Goal: Information Seeking & Learning: Learn about a topic

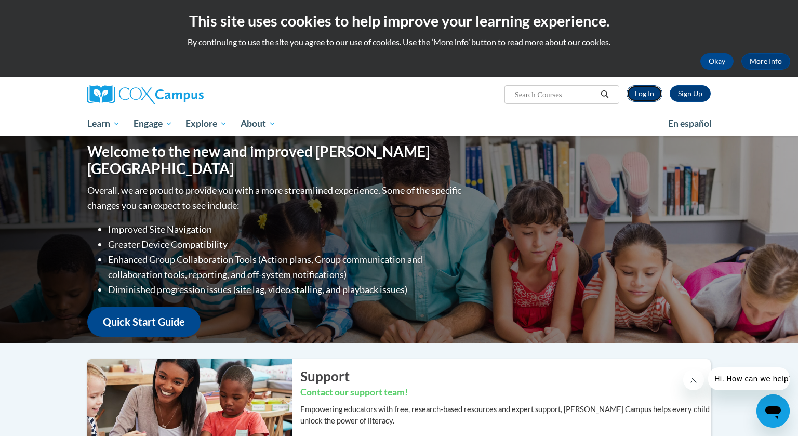
click at [650, 97] on link "Log In" at bounding box center [645, 93] width 36 height 17
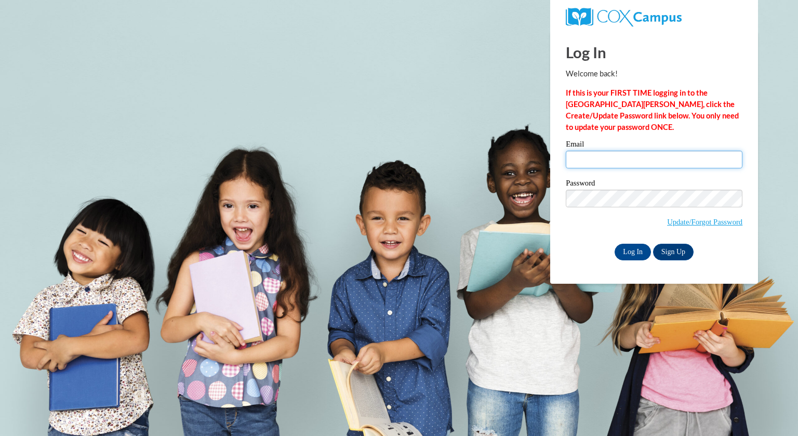
click at [635, 162] on input "Email" at bounding box center [654, 160] width 177 height 18
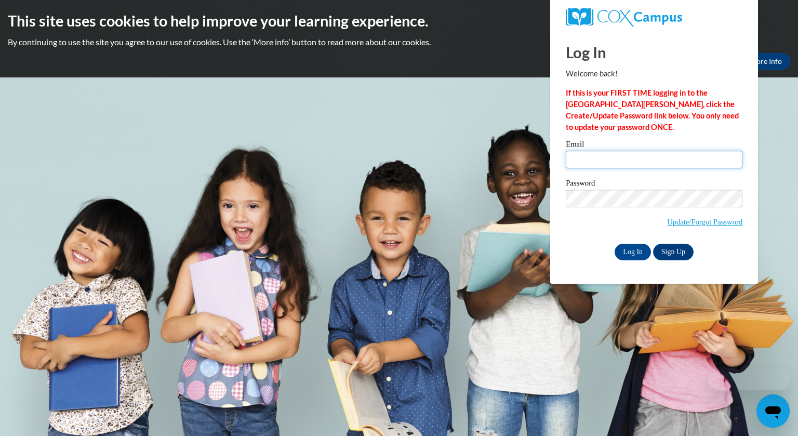
type input "brogan@whitnall.com"
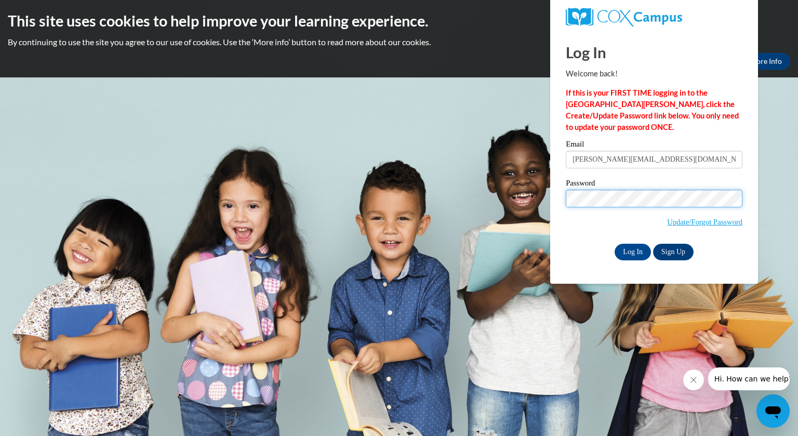
click at [615, 244] on input "Log In" at bounding box center [633, 252] width 36 height 17
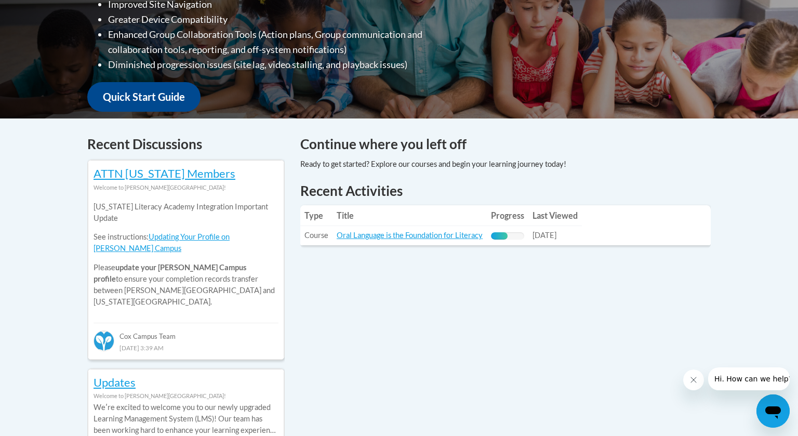
scroll to position [327, 0]
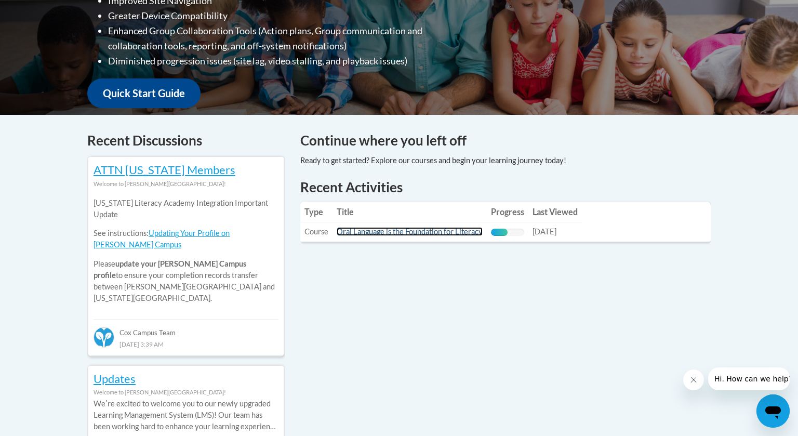
click at [432, 232] on link "Oral Language is the Foundation for Literacy" at bounding box center [410, 231] width 146 height 9
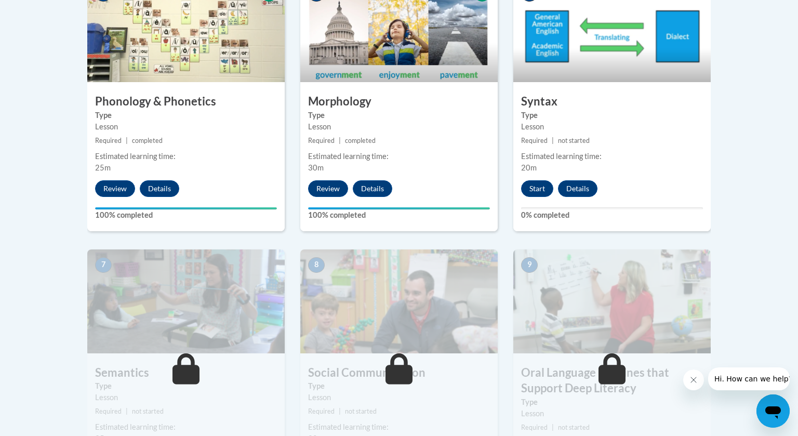
scroll to position [672, 0]
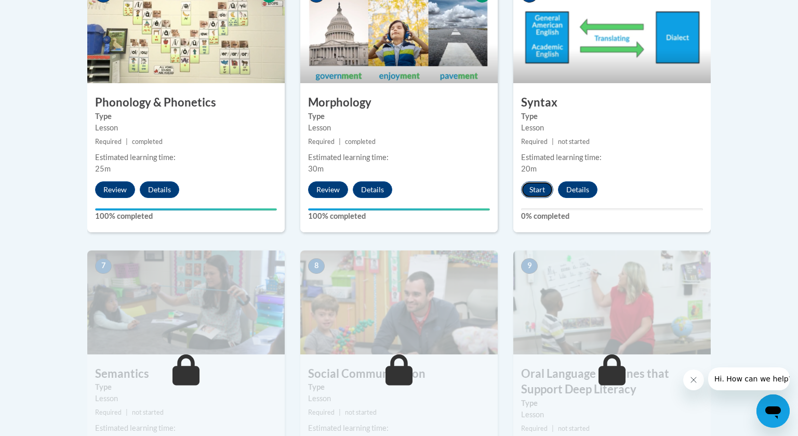
click at [541, 191] on button "Start" at bounding box center [537, 189] width 32 height 17
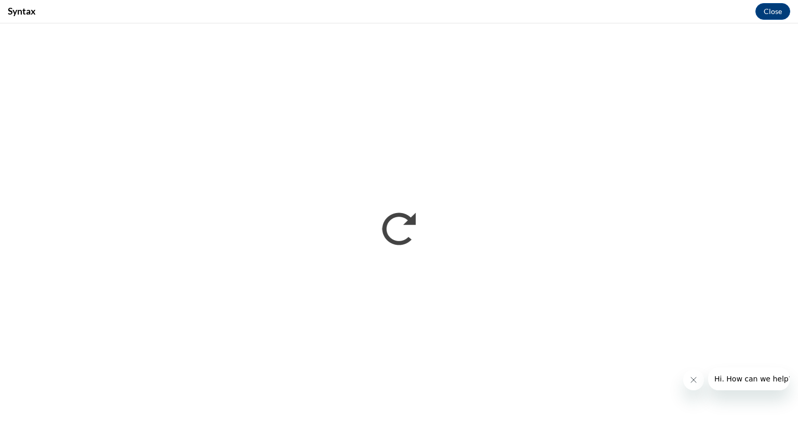
scroll to position [0, 0]
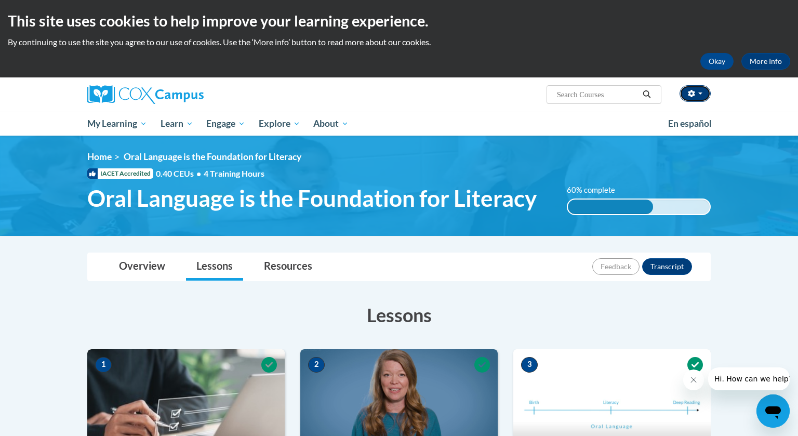
click at [703, 95] on button "button" at bounding box center [695, 93] width 31 height 17
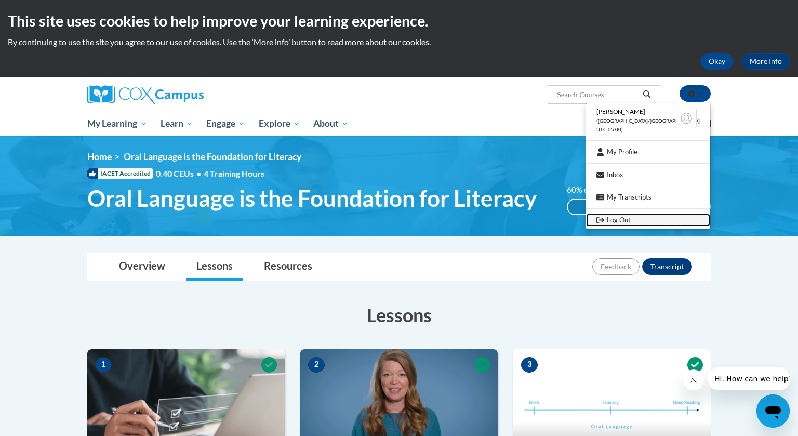
click at [640, 219] on link "Log Out" at bounding box center [648, 220] width 124 height 13
